Goal: Task Accomplishment & Management: Use online tool/utility

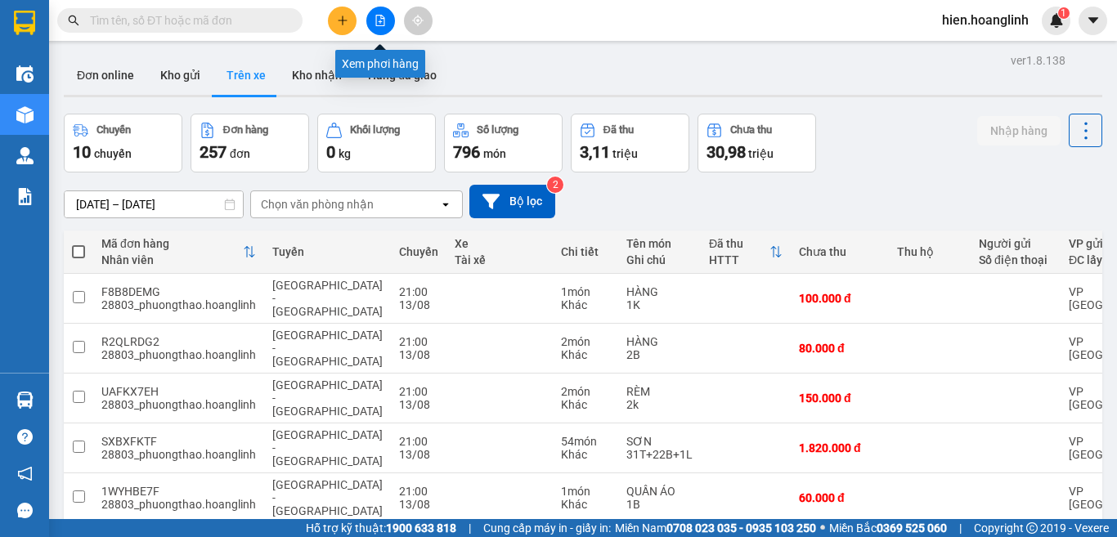
click at [380, 22] on icon "file-add" at bounding box center [380, 20] width 9 height 11
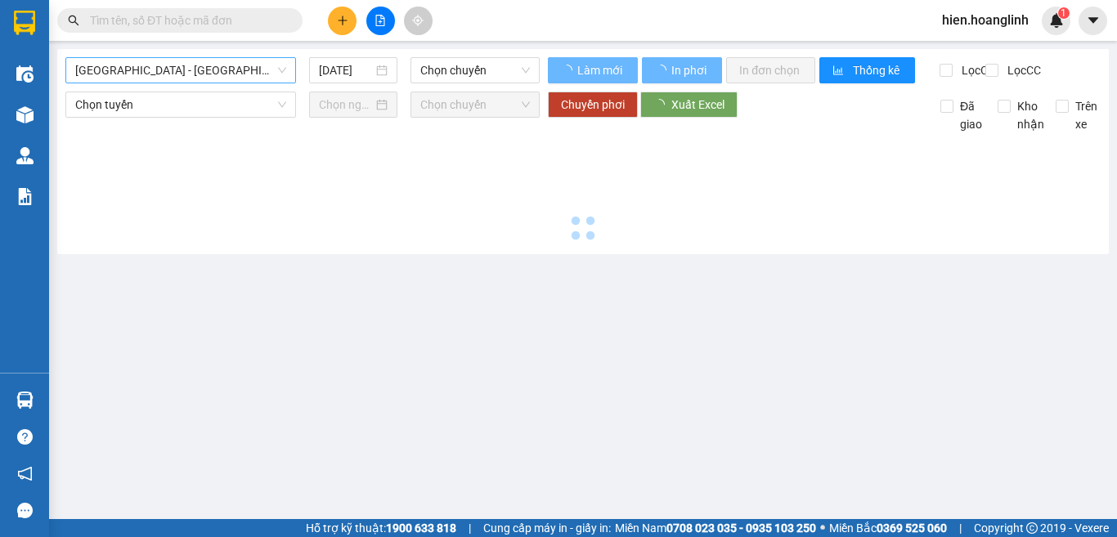
click at [136, 72] on span "[GEOGRAPHIC_DATA] - [GEOGRAPHIC_DATA]" at bounding box center [180, 70] width 211 height 25
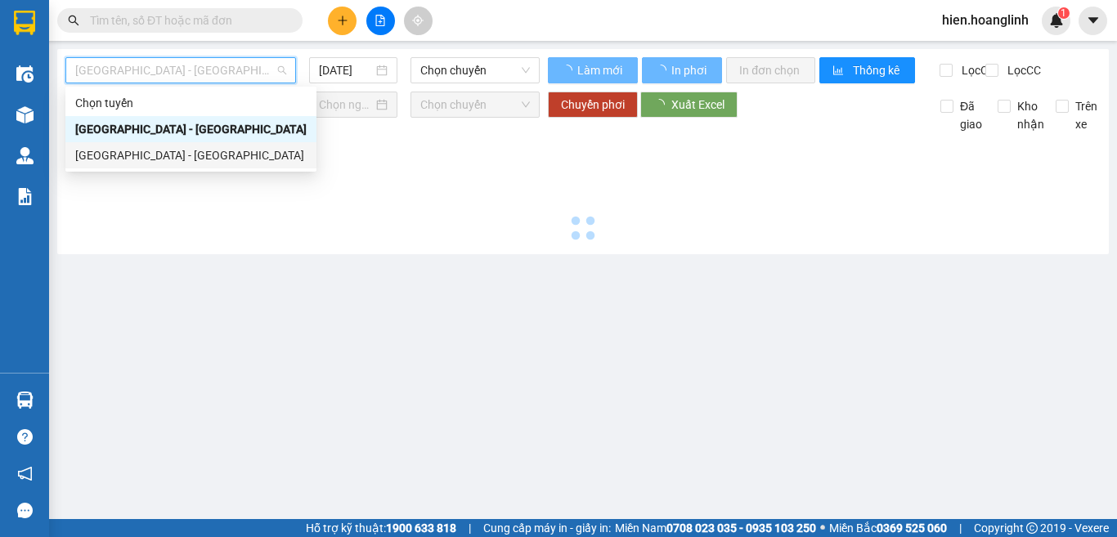
click at [115, 160] on div "[GEOGRAPHIC_DATA] - [GEOGRAPHIC_DATA]" at bounding box center [190, 155] width 231 height 18
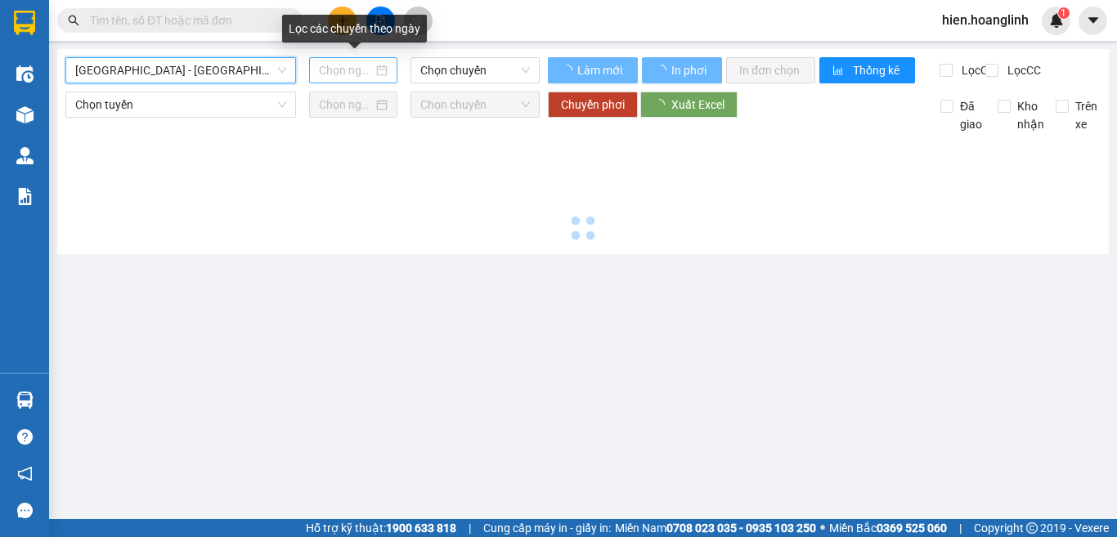
click at [360, 73] on input at bounding box center [346, 70] width 54 height 18
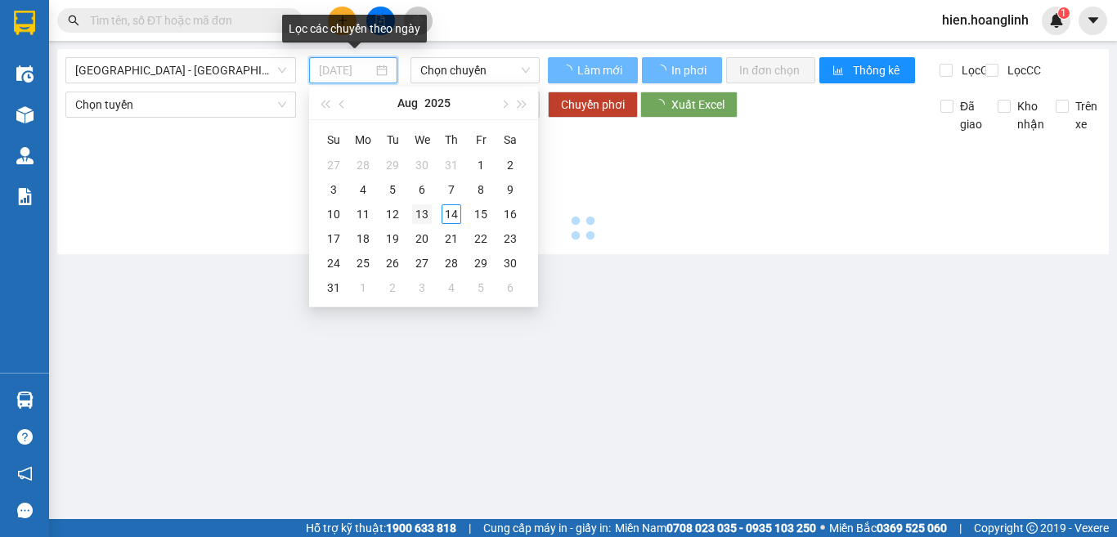
type input "[DATE]"
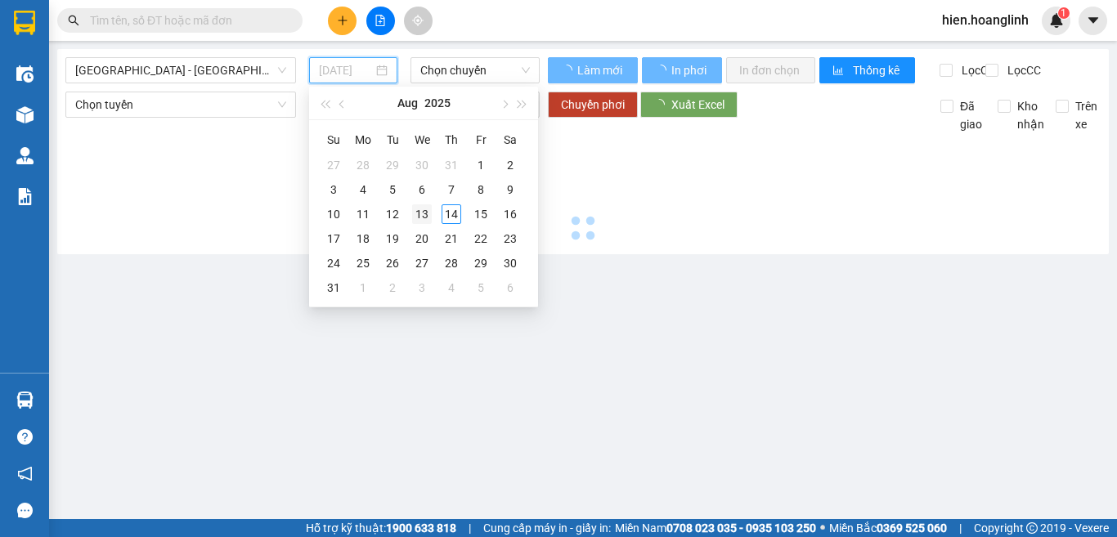
click at [419, 213] on div "13" at bounding box center [422, 214] width 20 height 20
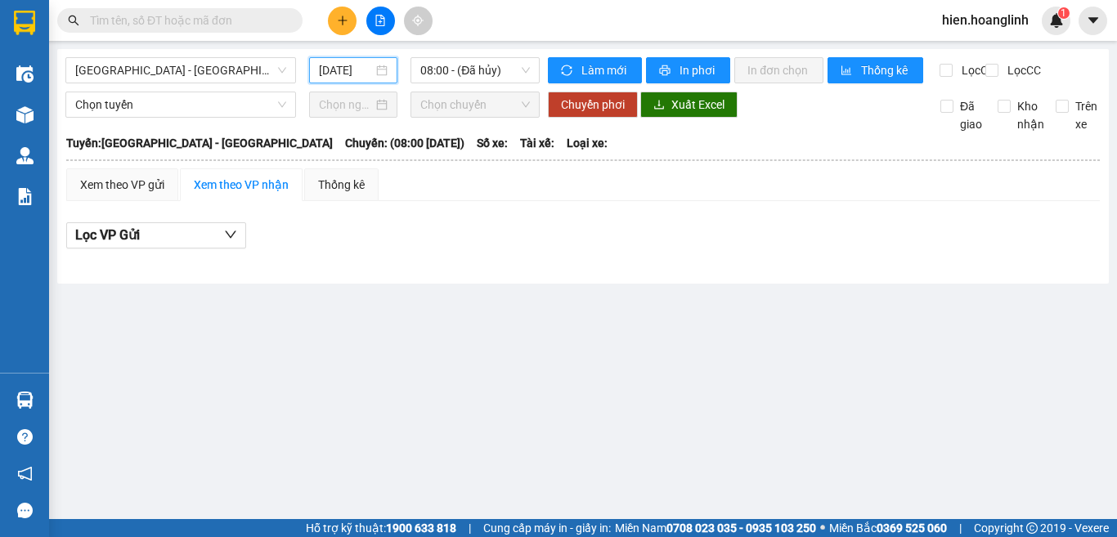
click at [345, 69] on input "[DATE]" at bounding box center [346, 70] width 54 height 18
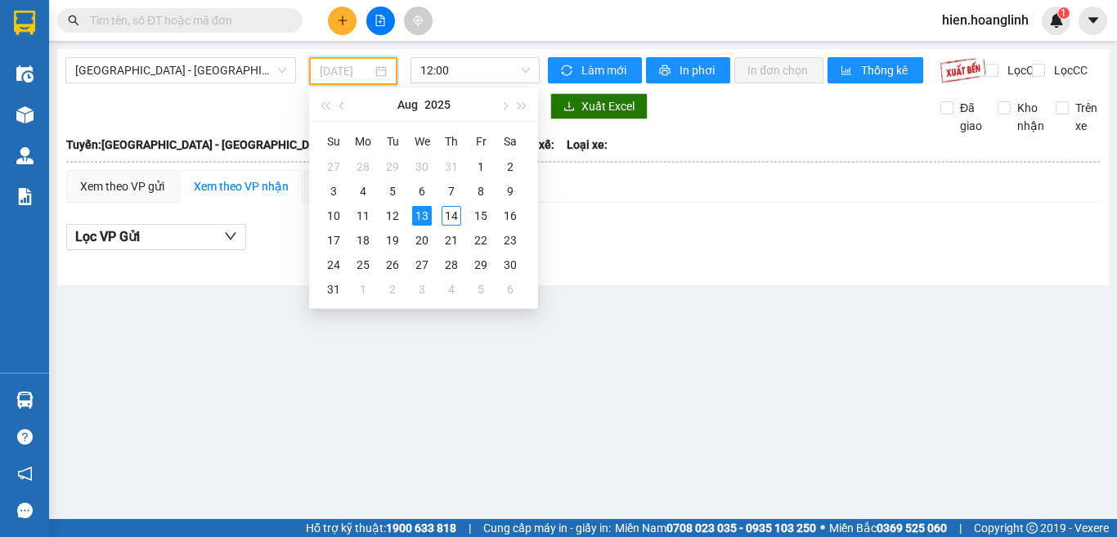
type input "[DATE]"
drag, startPoint x: 398, startPoint y: 210, endPoint x: 419, endPoint y: 217, distance: 21.5
click at [419, 217] on tr "10 11 12 13 14 15 16" at bounding box center [422, 216] width 206 height 25
click at [419, 217] on div "13" at bounding box center [422, 216] width 20 height 20
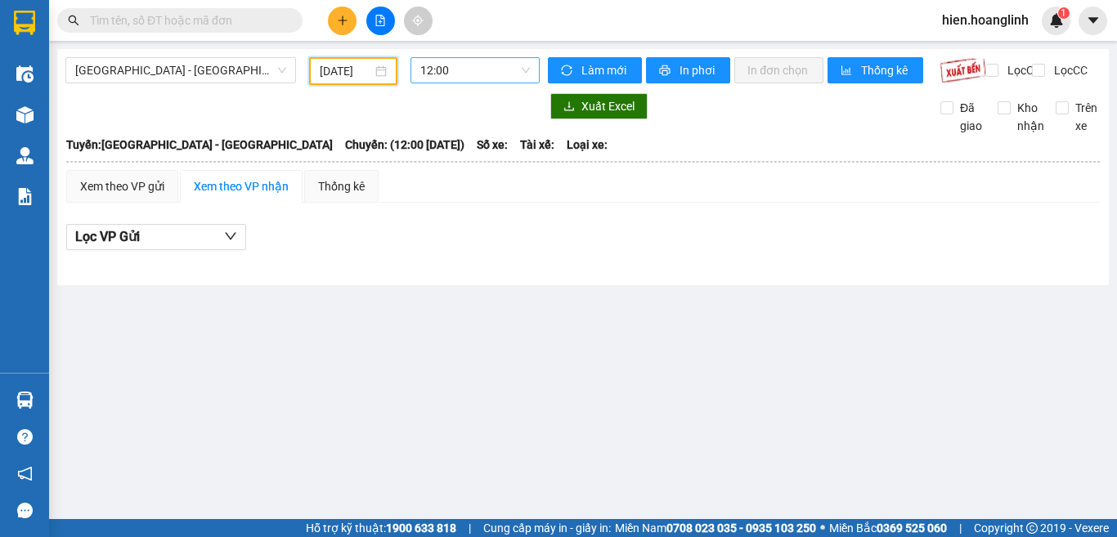
click at [476, 66] on span "12:00" at bounding box center [475, 70] width 110 height 25
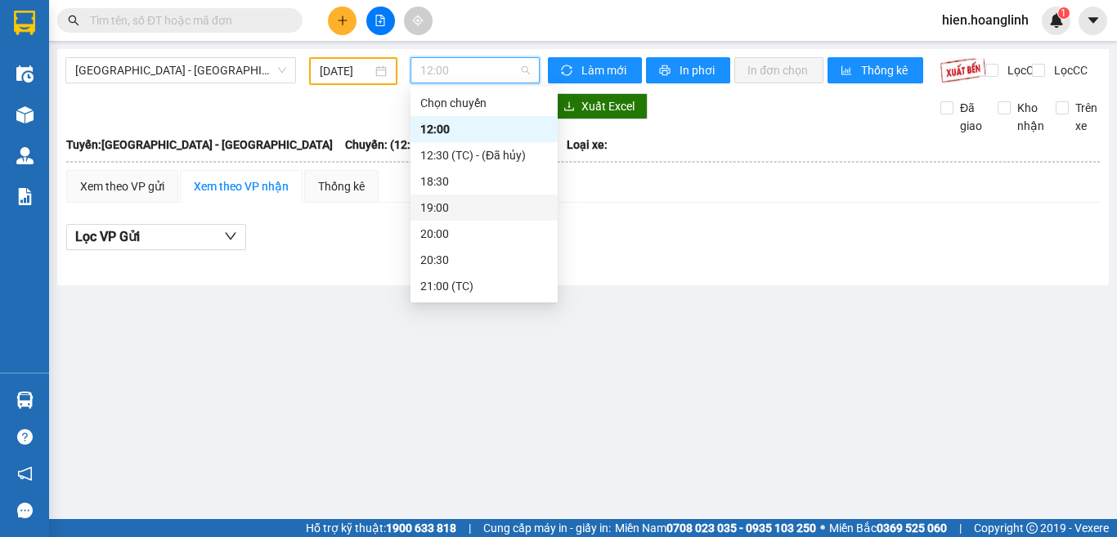
click at [461, 205] on div "19:00" at bounding box center [484, 208] width 128 height 18
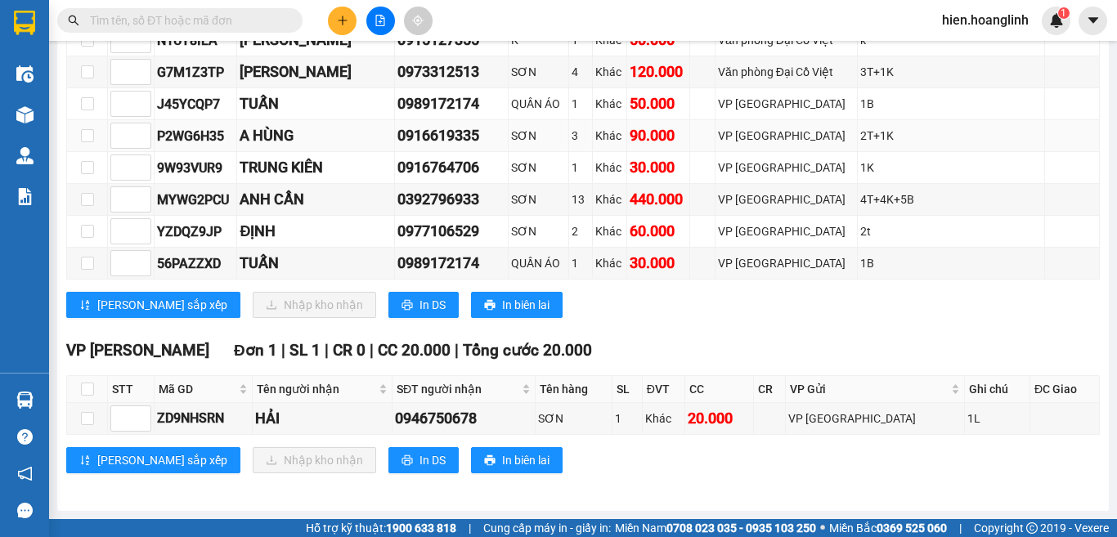
scroll to position [979, 0]
click at [419, 300] on span "In DS" at bounding box center [432, 305] width 26 height 18
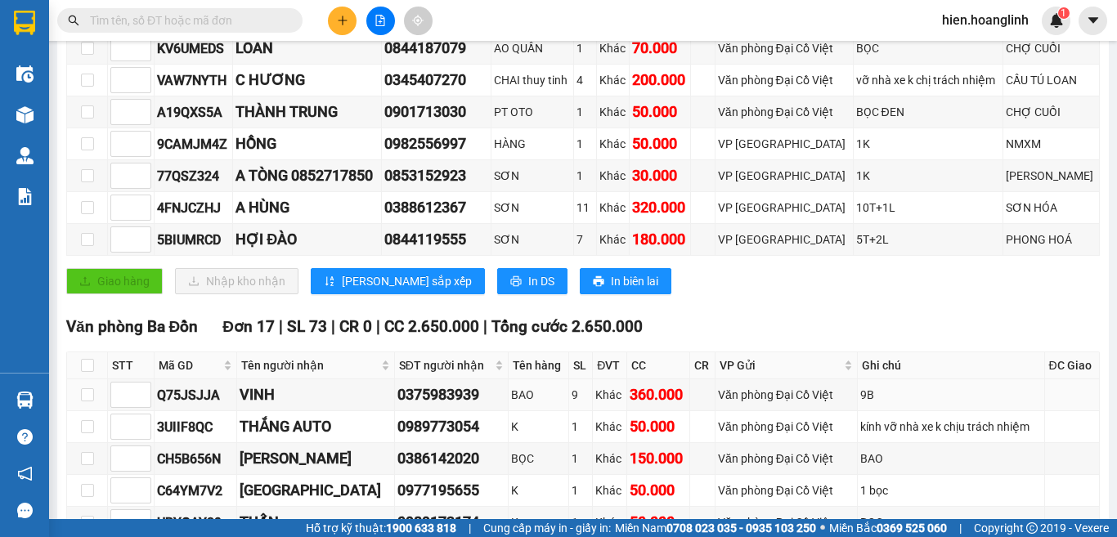
scroll to position [79, 0]
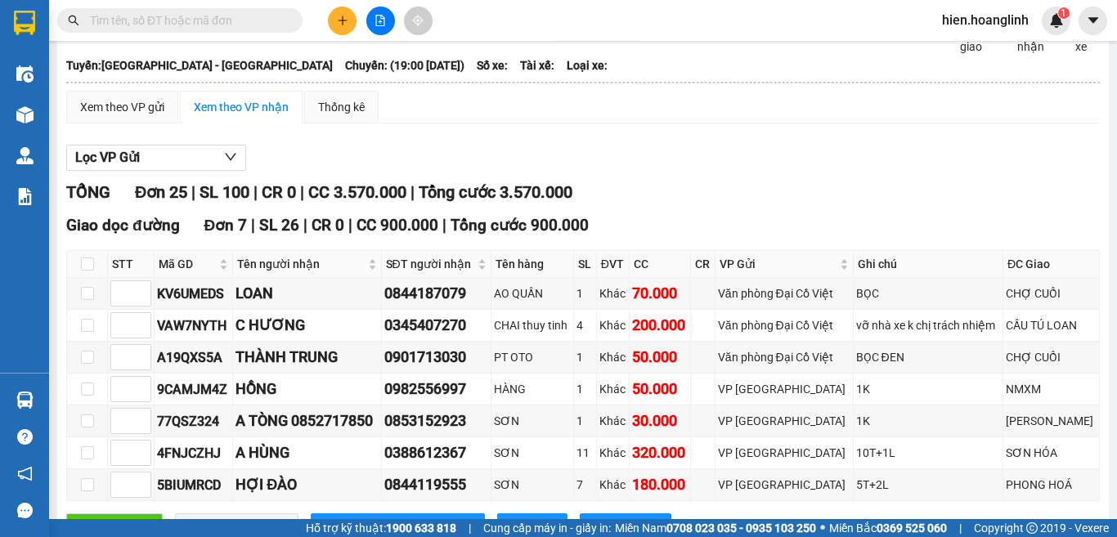
click at [129, 27] on input "text" at bounding box center [186, 20] width 193 height 18
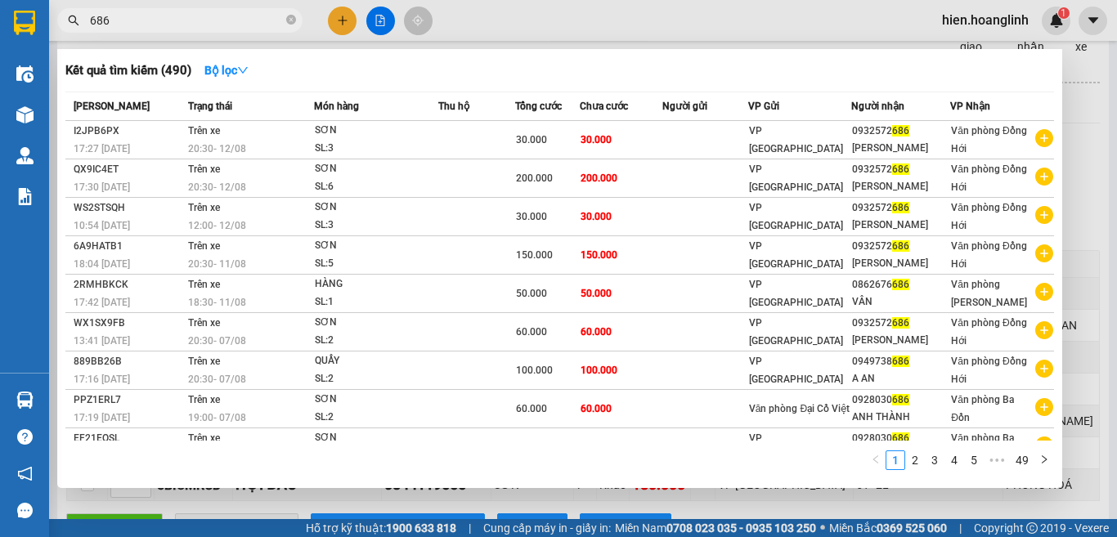
type input "686"
click at [856, 27] on div at bounding box center [558, 268] width 1117 height 537
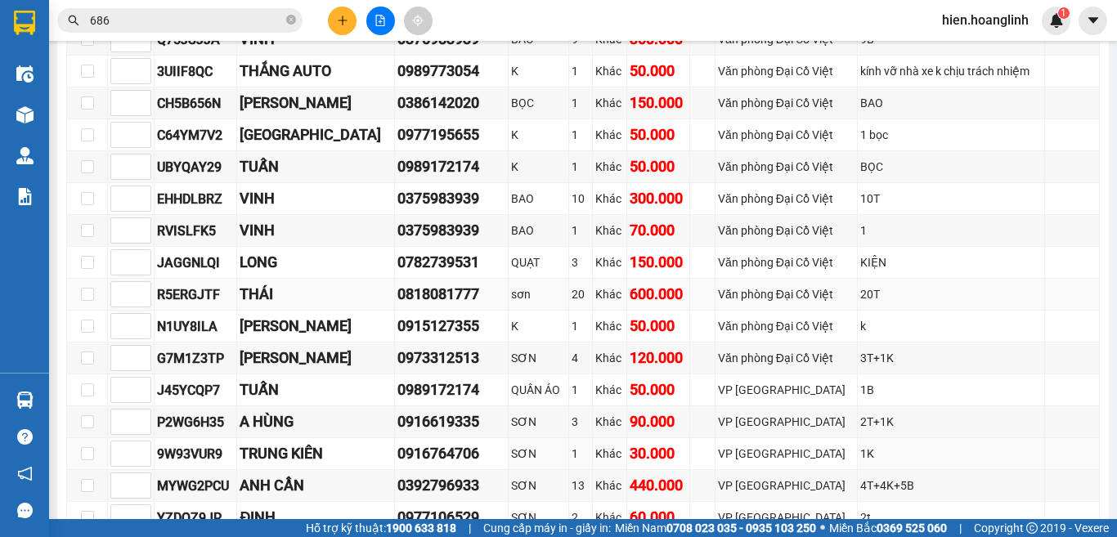
scroll to position [652, 0]
